Goal: Task Accomplishment & Management: Manage account settings

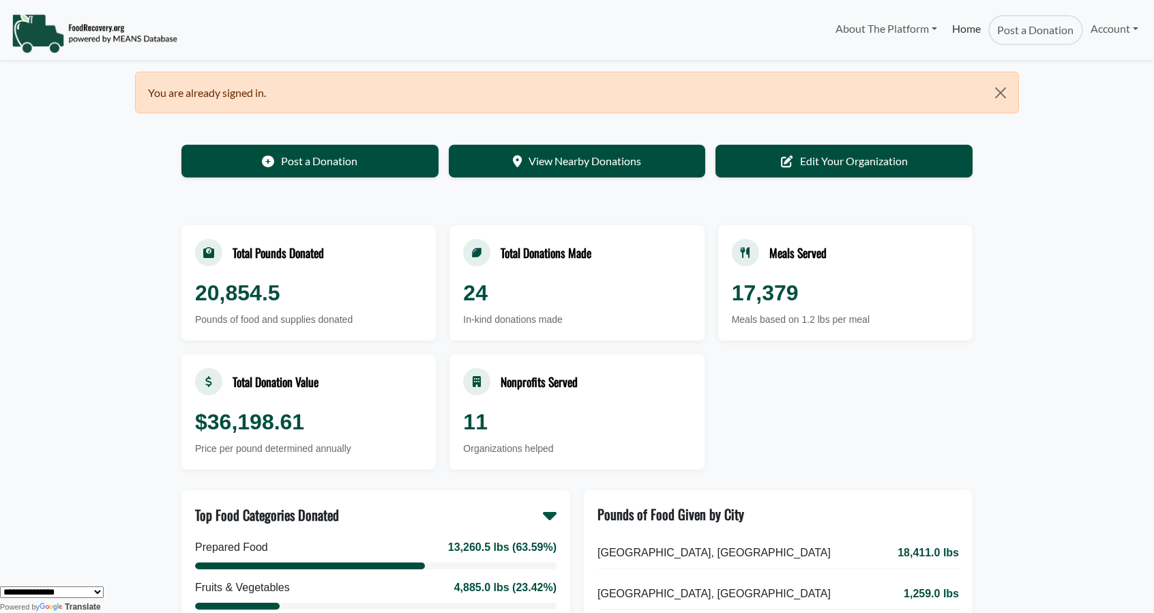
click at [971, 29] on link "Home" at bounding box center [967, 30] width 44 height 30
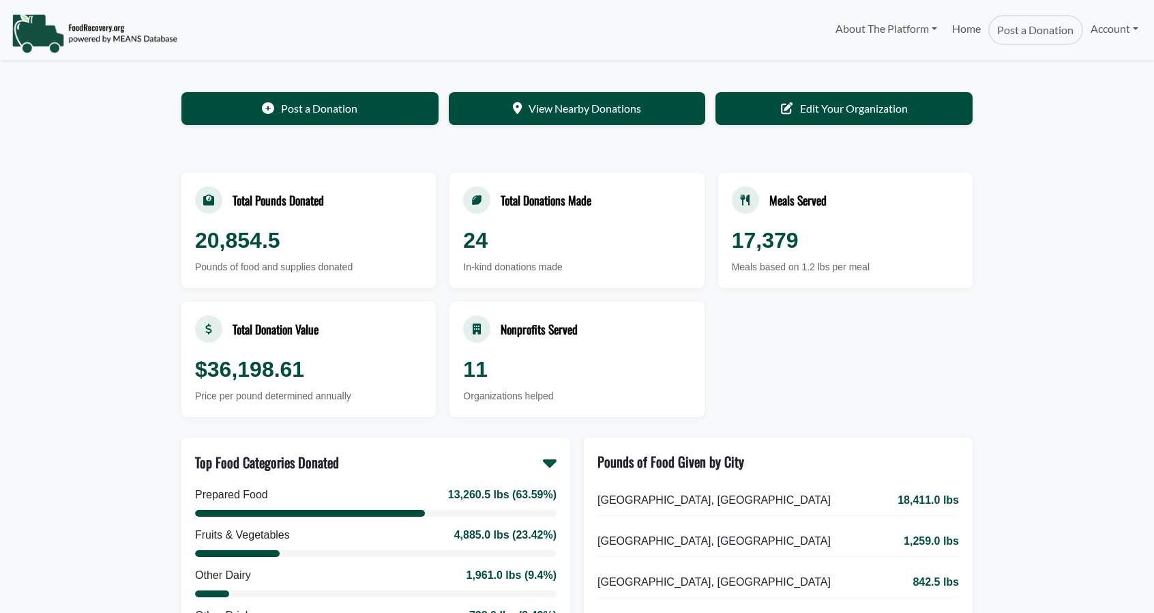
select select "Language Translate Widget"
click at [959, 27] on link "Home" at bounding box center [967, 30] width 44 height 30
click at [1119, 27] on link "Account" at bounding box center [1114, 28] width 63 height 27
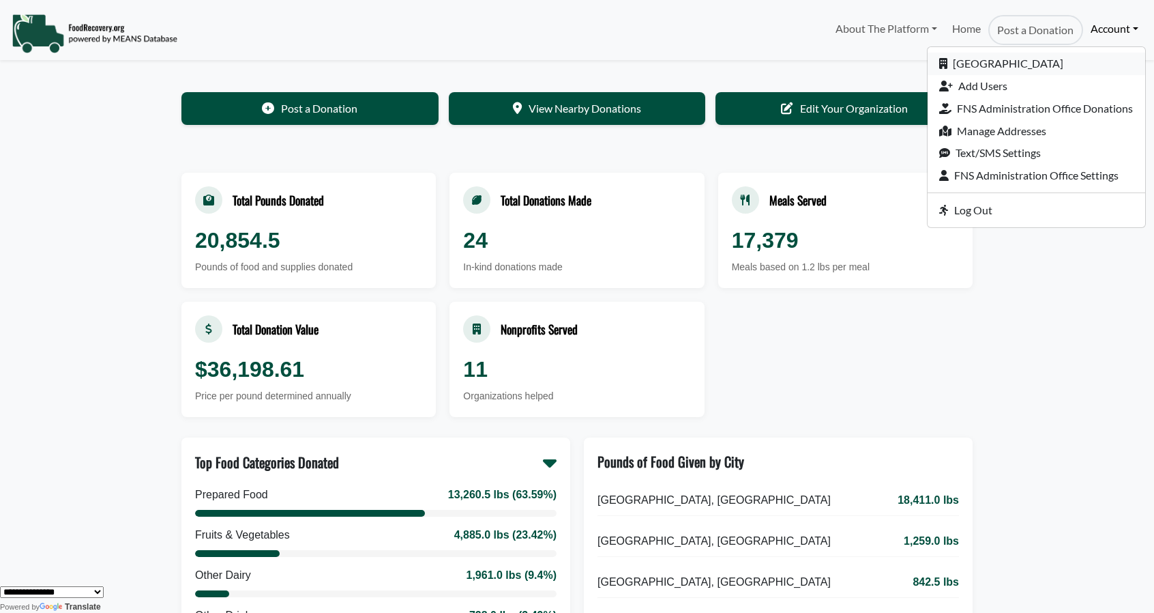
click at [982, 66] on link "[GEOGRAPHIC_DATA]" at bounding box center [1037, 64] width 218 height 23
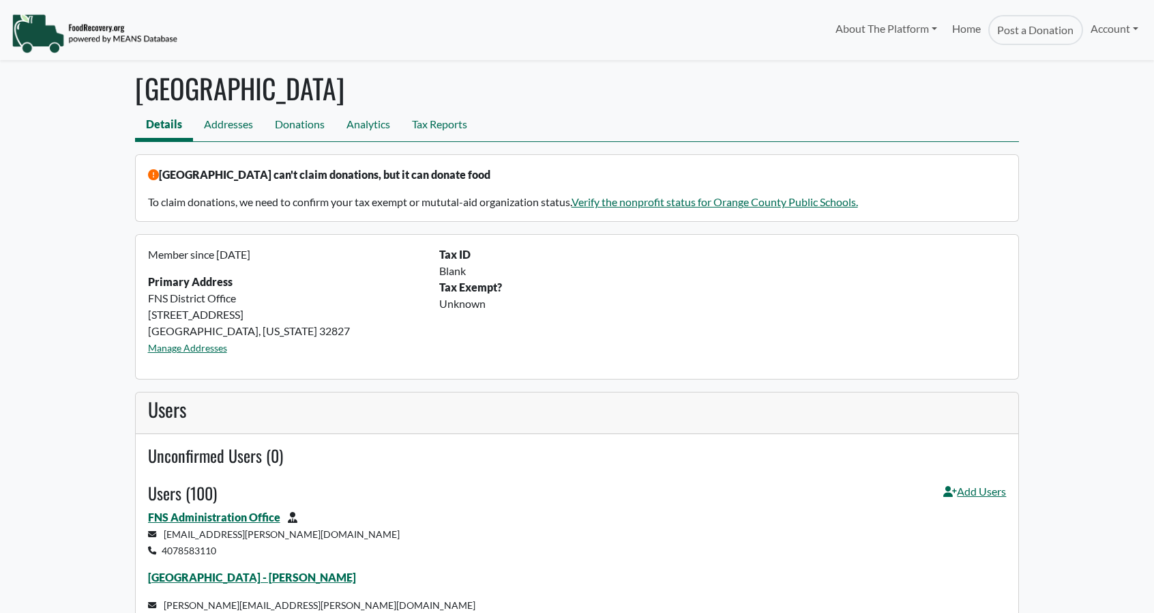
select select "Language Translate Widget"
click at [432, 122] on link "Tax Reports" at bounding box center [439, 125] width 77 height 31
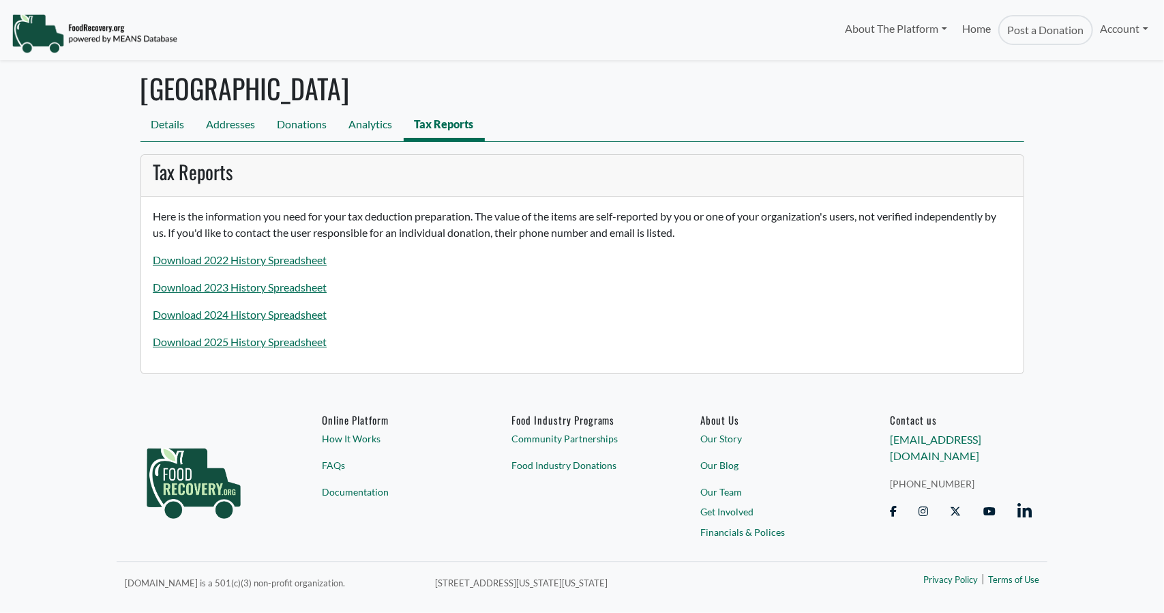
select select "Language Translate Widget"
click at [442, 119] on link "Tax Reports" at bounding box center [444, 125] width 81 height 31
select select "Language Translate Widget"
